Goal: Information Seeking & Learning: Learn about a topic

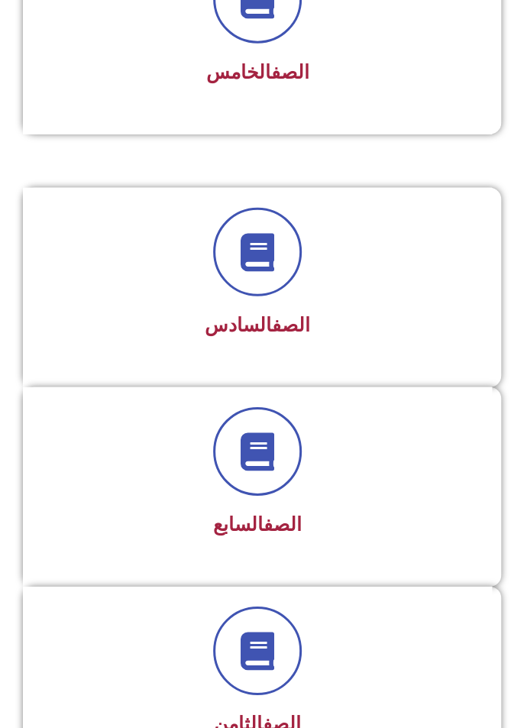
scroll to position [1202, 0]
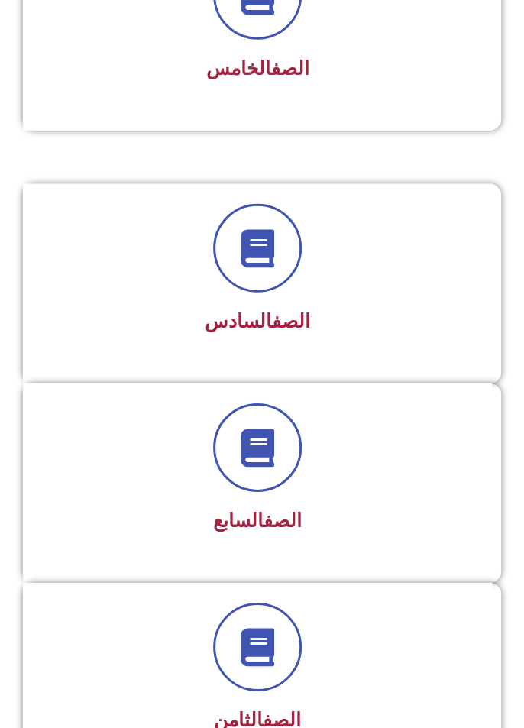
click at [405, 495] on div "الصف السابع" at bounding box center [257, 471] width 429 height 137
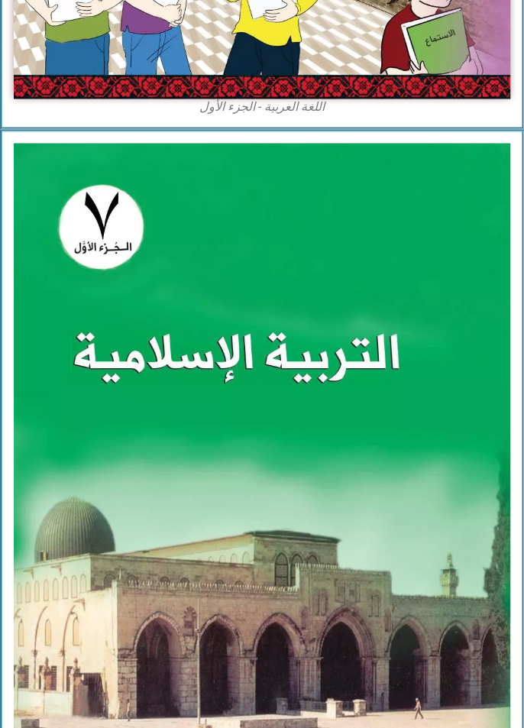
scroll to position [788, 0]
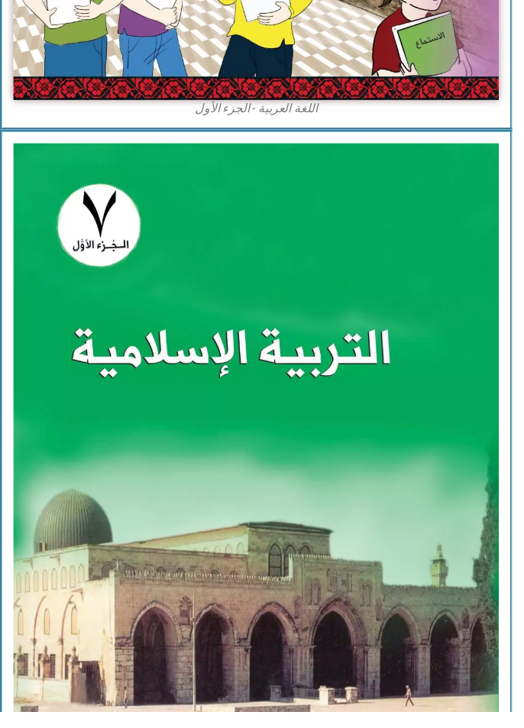
click at [398, 491] on img at bounding box center [262, 457] width 496 height 621
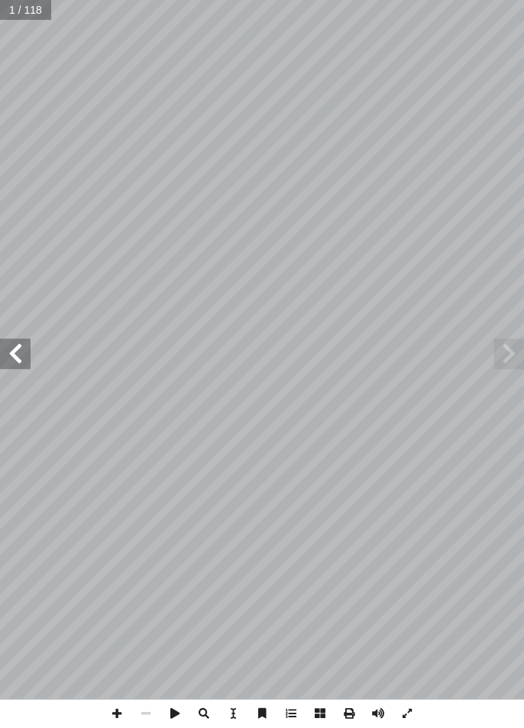
click at [25, 348] on span at bounding box center [15, 353] width 31 height 31
click at [21, 353] on span at bounding box center [15, 353] width 31 height 31
